Goal: Book appointment/travel/reservation

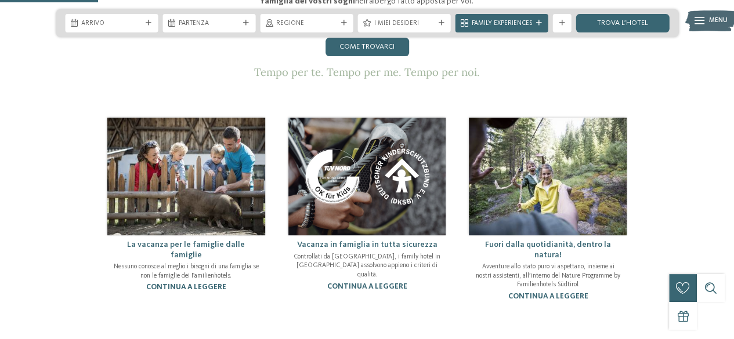
scroll to position [62, 0]
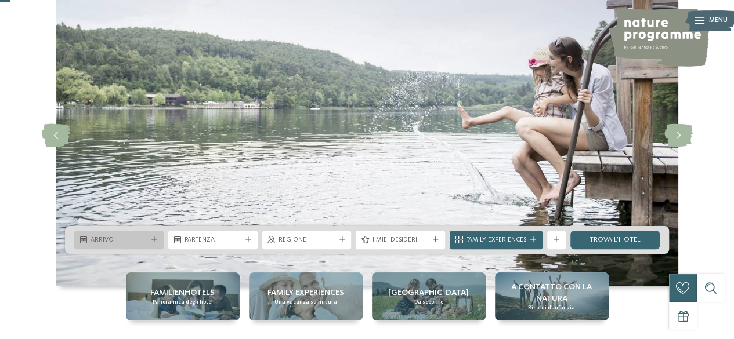
click at [144, 241] on span "Arrivo" at bounding box center [119, 240] width 57 height 9
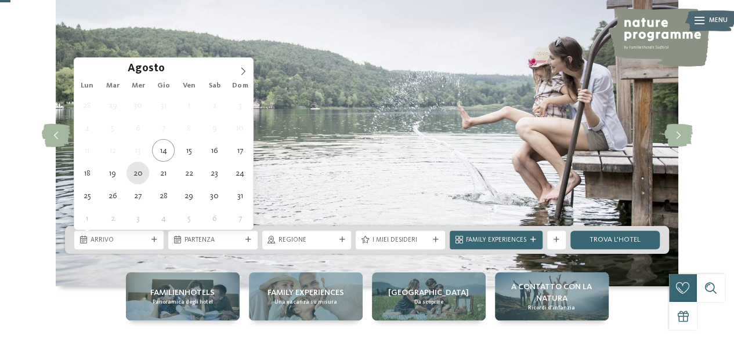
type div "20.08.2025"
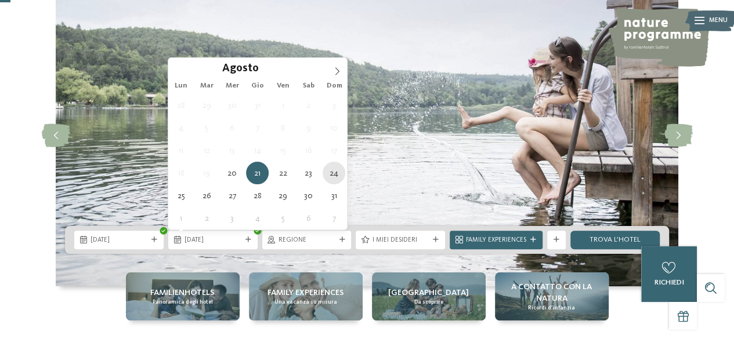
type div "24.08.2025"
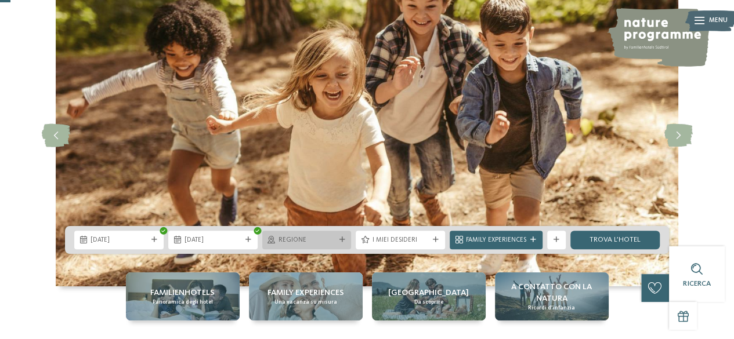
click at [344, 238] on icon at bounding box center [342, 240] width 6 height 6
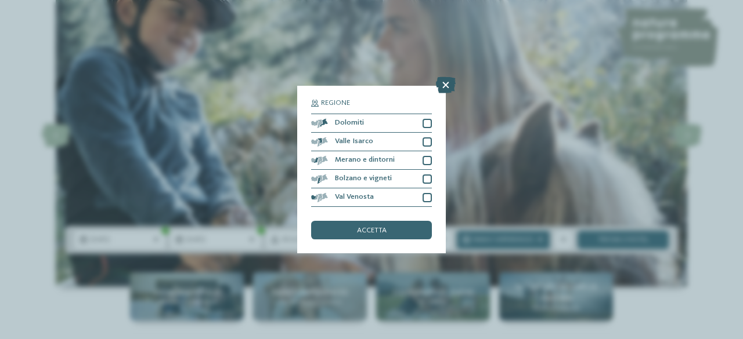
click at [449, 85] on icon at bounding box center [446, 85] width 20 height 16
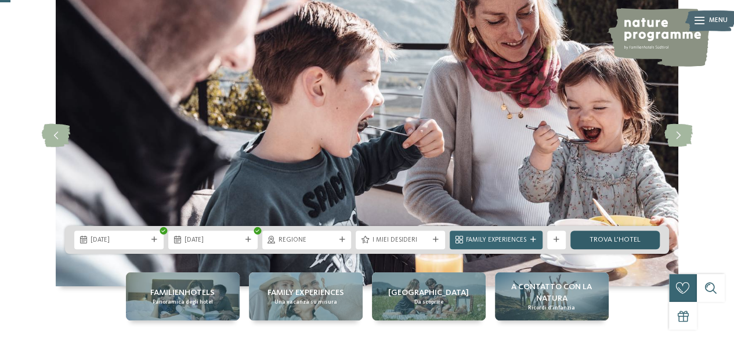
click at [621, 241] on link "trova l’hotel" at bounding box center [614, 240] width 89 height 19
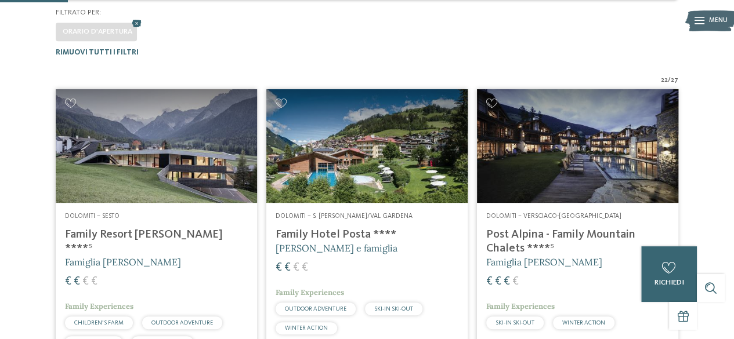
scroll to position [297, 0]
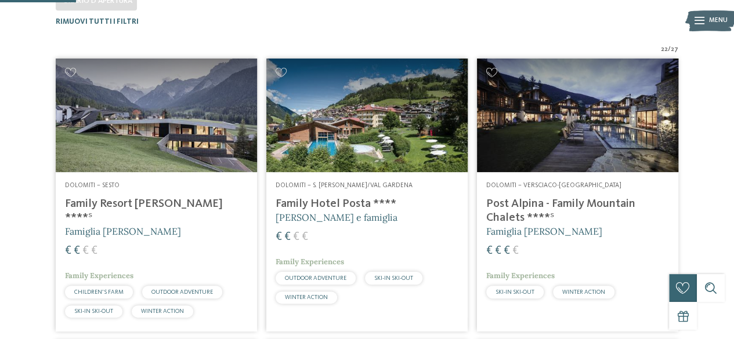
click at [342, 200] on h4 "Family Hotel Posta ****" at bounding box center [367, 204] width 183 height 14
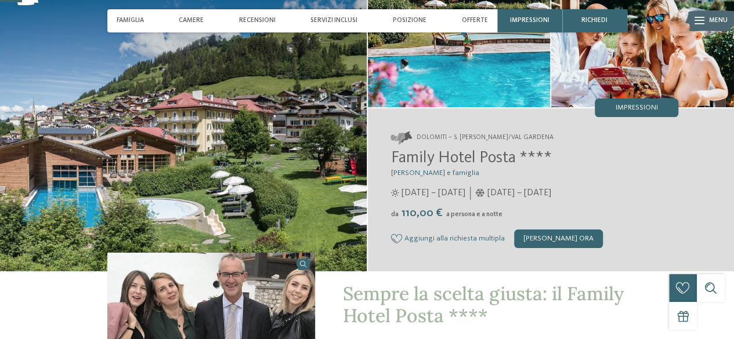
scroll to position [97, 0]
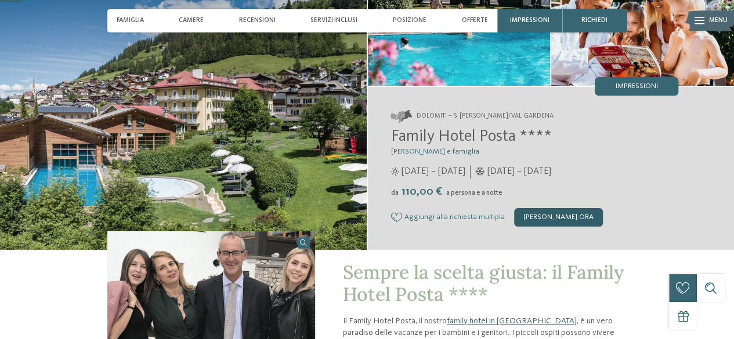
click at [551, 215] on div "[PERSON_NAME] ora" at bounding box center [558, 217] width 89 height 19
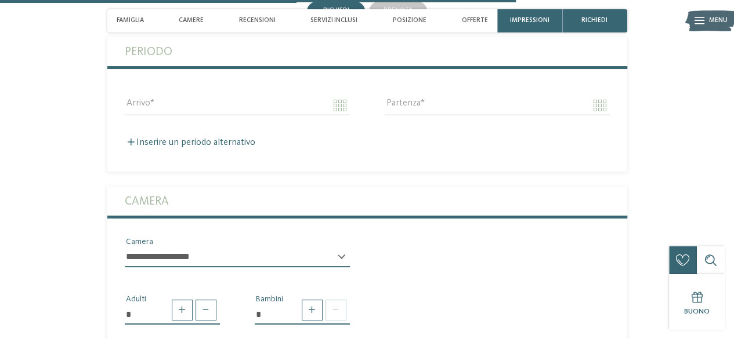
scroll to position [2284, 0]
